Goal: Task Accomplishment & Management: Use online tool/utility

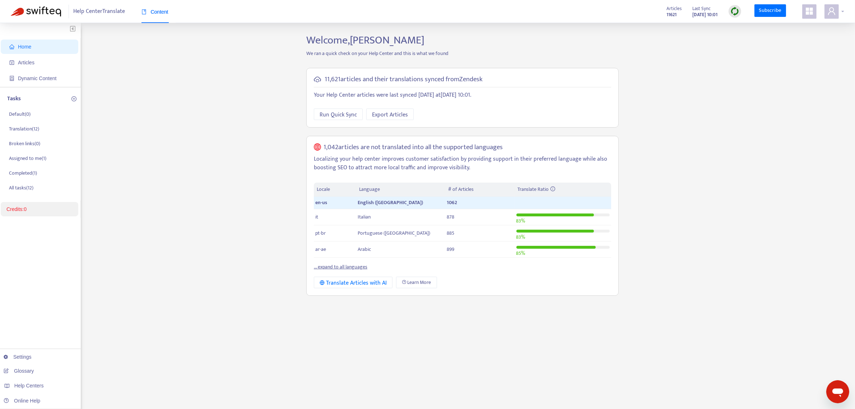
click at [827, 14] on span at bounding box center [832, 11] width 14 height 14
click at [736, 12] on img at bounding box center [735, 11] width 9 height 9
click at [747, 24] on link "Quick Sync" at bounding box center [750, 26] width 31 height 8
click at [833, 12] on icon "user" at bounding box center [831, 11] width 7 height 8
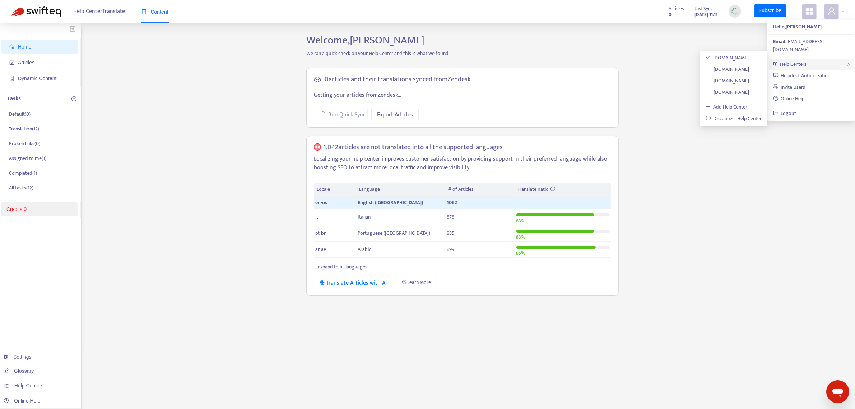
click at [805, 60] on span "Help Centers" at bounding box center [794, 64] width 27 height 8
click at [728, 69] on link "[DOMAIN_NAME]" at bounding box center [728, 69] width 44 height 8
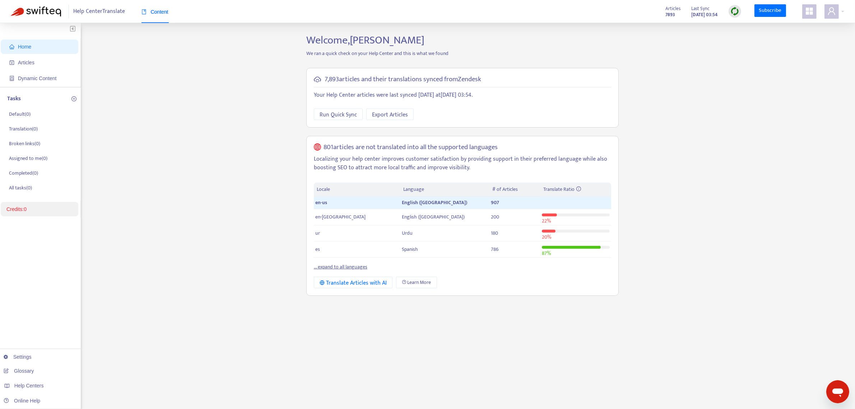
click at [735, 11] on img at bounding box center [735, 11] width 9 height 9
click at [744, 27] on link "Quick Sync" at bounding box center [750, 26] width 31 height 8
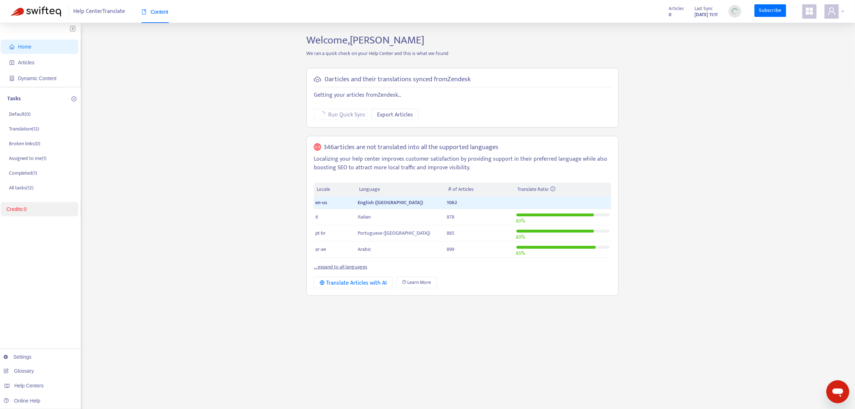
click at [836, 13] on icon "user" at bounding box center [832, 11] width 9 height 9
click at [810, 59] on div "Help Centers" at bounding box center [811, 64] width 85 height 11
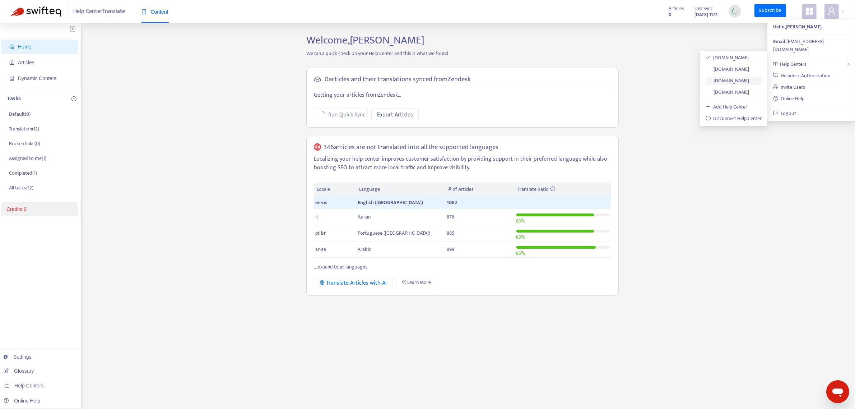
click at [734, 78] on link "help.axisupport.com" at bounding box center [728, 81] width 44 height 8
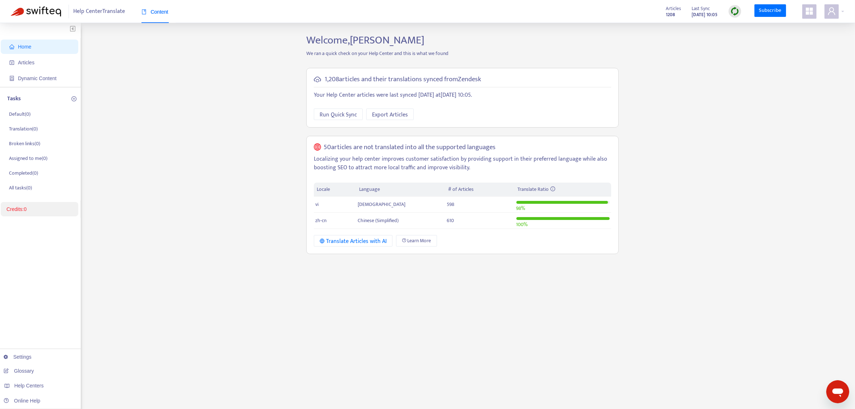
click at [738, 11] on img at bounding box center [735, 11] width 9 height 9
click at [744, 28] on link "Quick Sync" at bounding box center [750, 26] width 31 height 8
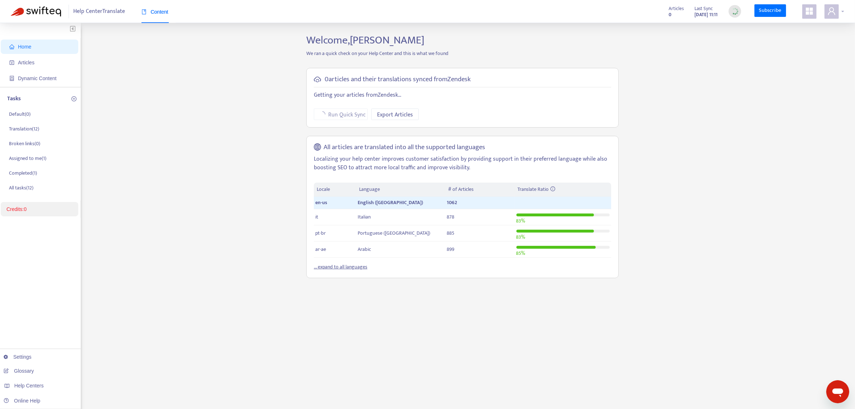
click at [834, 15] on icon "user" at bounding box center [832, 11] width 9 height 9
click at [804, 60] on span "Help Centers" at bounding box center [794, 64] width 27 height 8
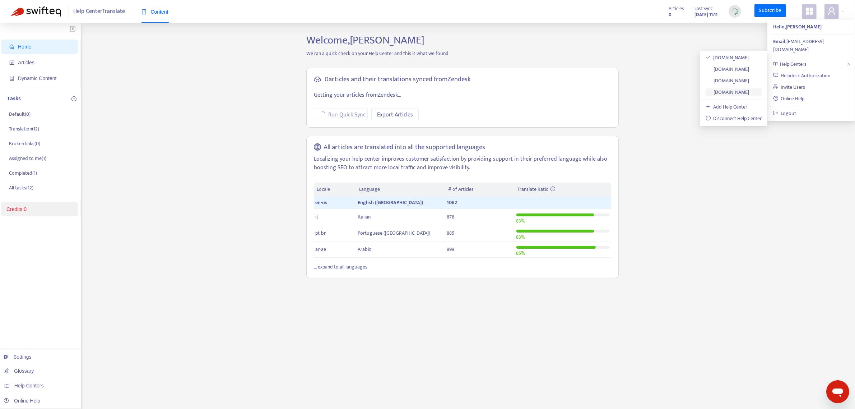
click at [741, 92] on link "help-eu.axi.com" at bounding box center [728, 92] width 44 height 8
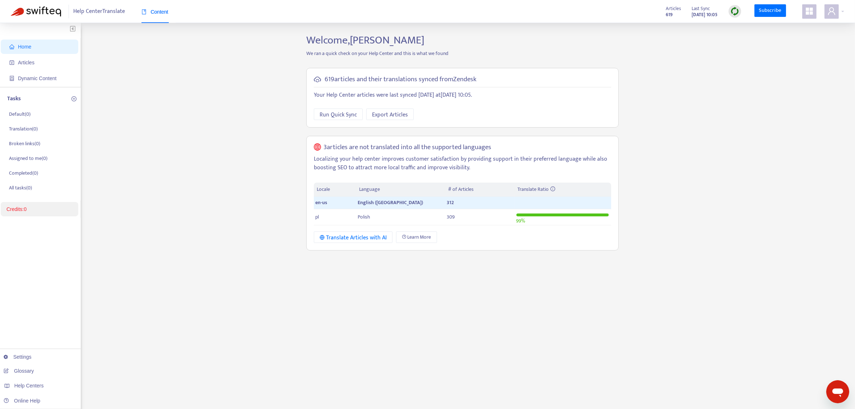
click at [733, 10] on img at bounding box center [735, 11] width 9 height 9
click at [746, 26] on link "Quick Sync" at bounding box center [750, 26] width 31 height 8
